Goal: Task Accomplishment & Management: Manage account settings

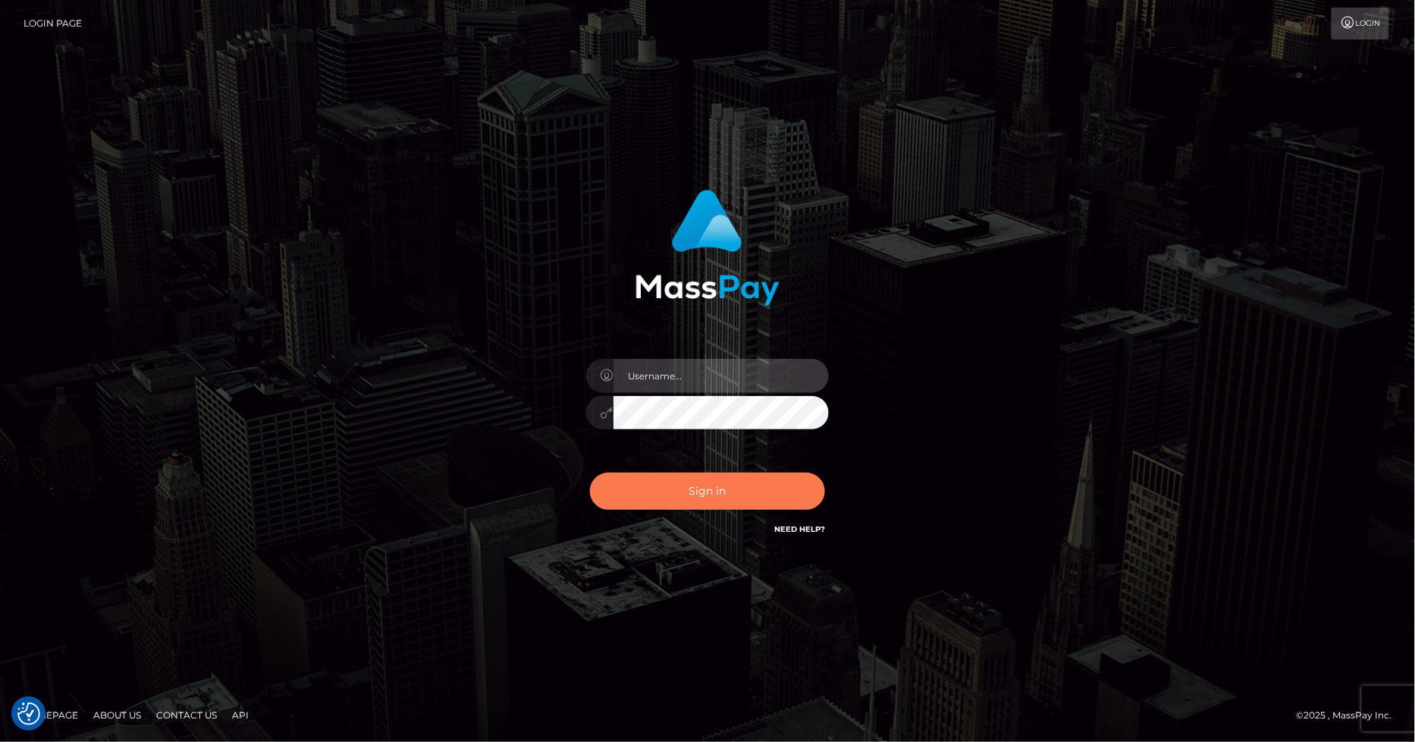
type input "[PERSON_NAME].ace"
click at [707, 486] on button "Sign in" at bounding box center [707, 490] width 235 height 37
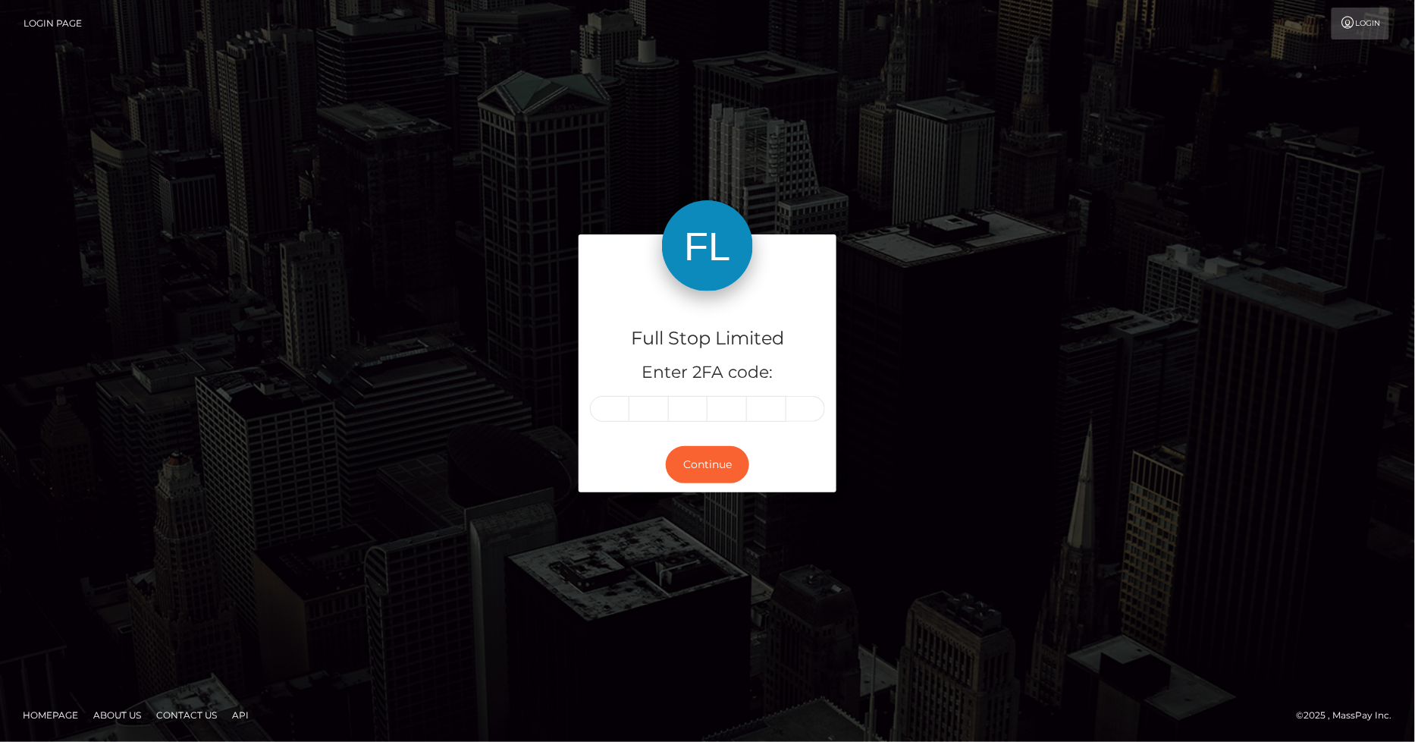
click at [611, 408] on input "text" at bounding box center [609, 409] width 39 height 26
type input "4"
type input "7"
type input "8"
type input "3"
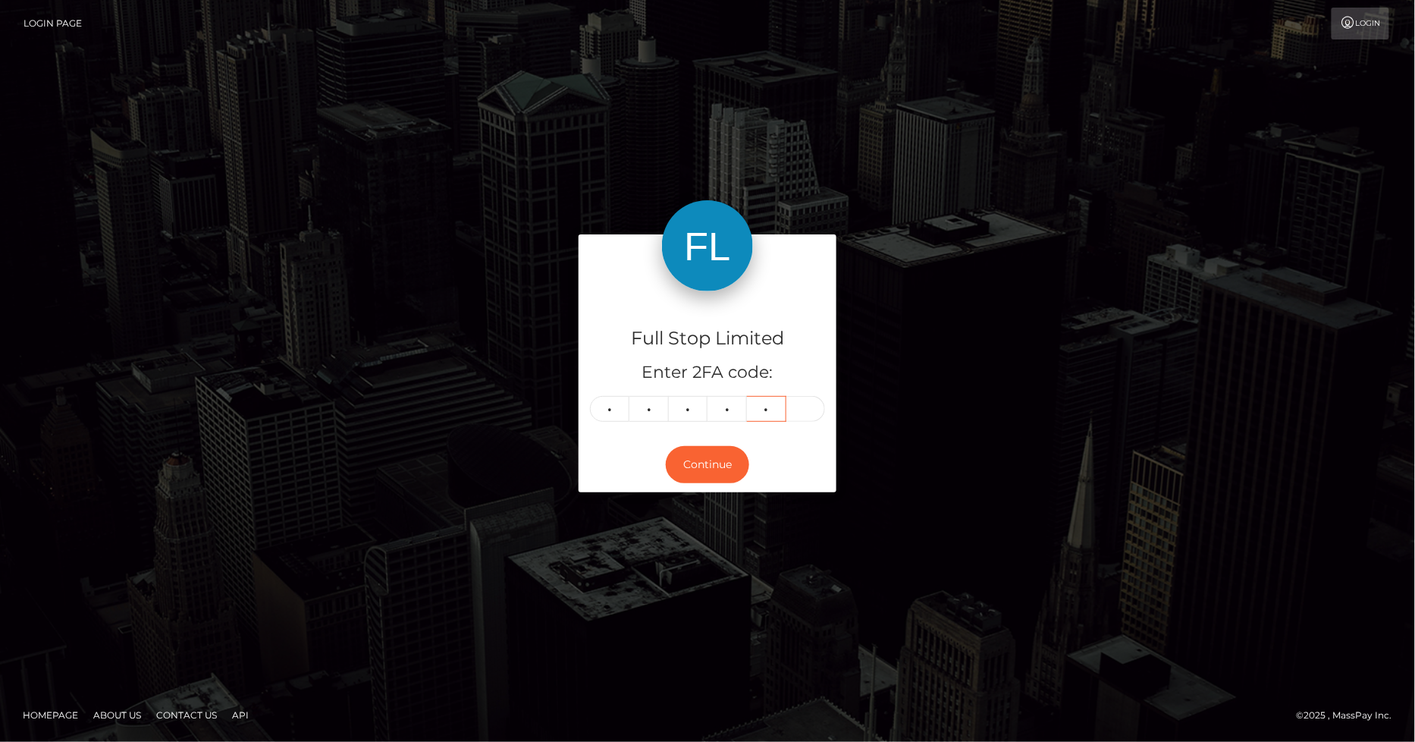
type input "9"
type input "7"
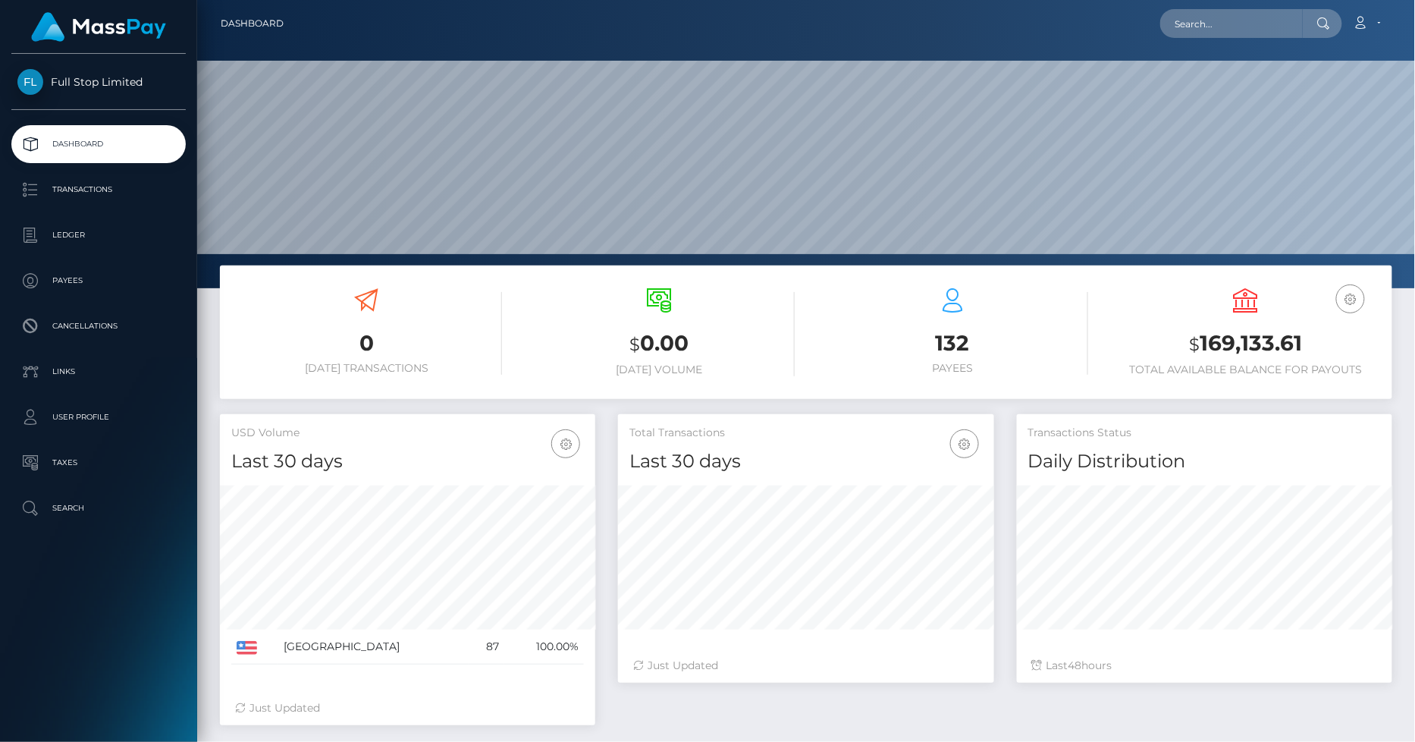
scroll to position [268, 375]
drag, startPoint x: 1303, startPoint y: 344, endPoint x: 1203, endPoint y: 344, distance: 100.1
click at [1203, 344] on h3 "$ 169,133.61" at bounding box center [1246, 343] width 271 height 31
copy h3 "169,133.61"
